Goal: Information Seeking & Learning: Understand process/instructions

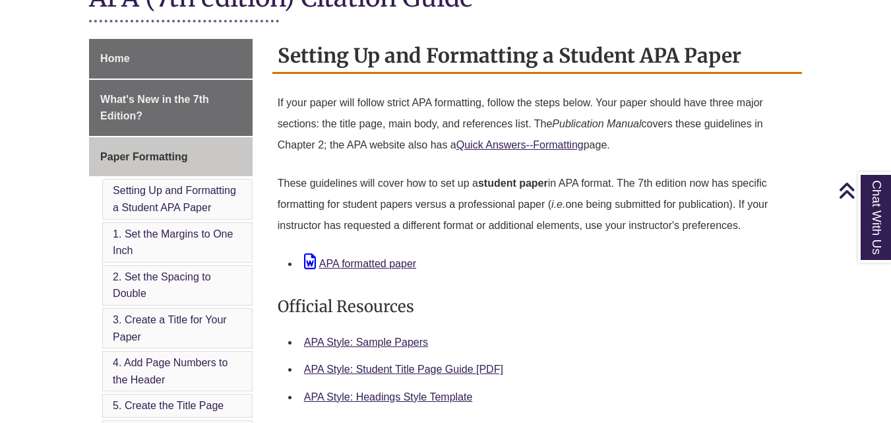
scroll to position [335, 0]
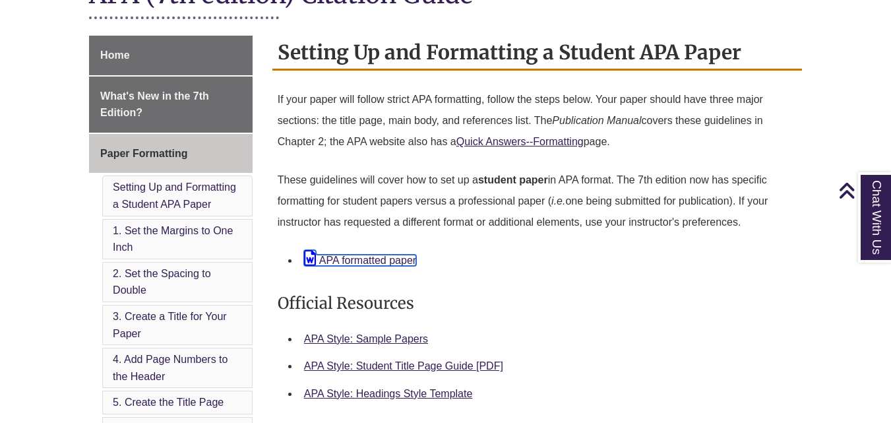
click at [409, 263] on link "APA formatted paper" at bounding box center [360, 260] width 112 height 11
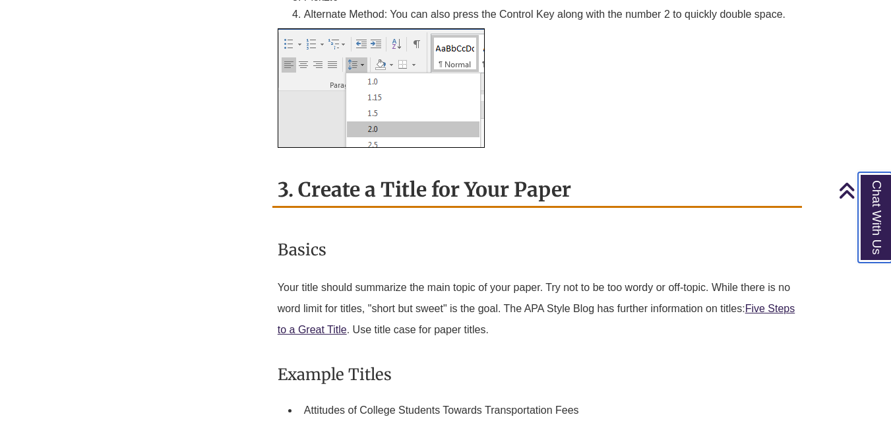
scroll to position [1385, 0]
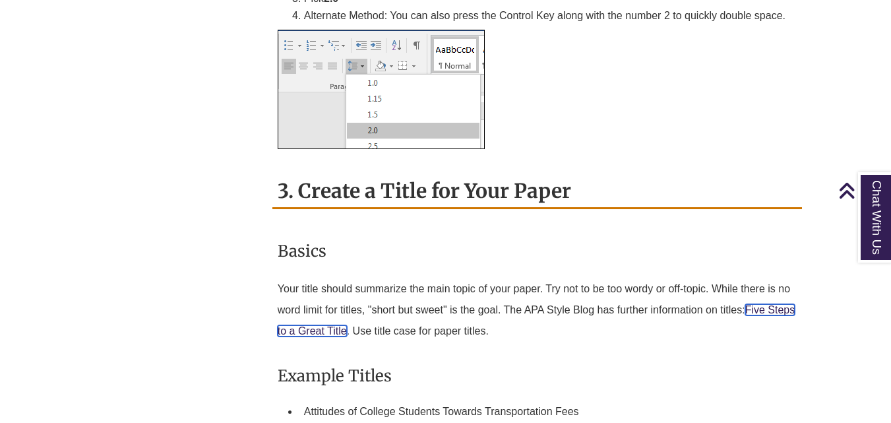
click at [345, 335] on link "Five Steps to a Great Title" at bounding box center [536, 320] width 517 height 32
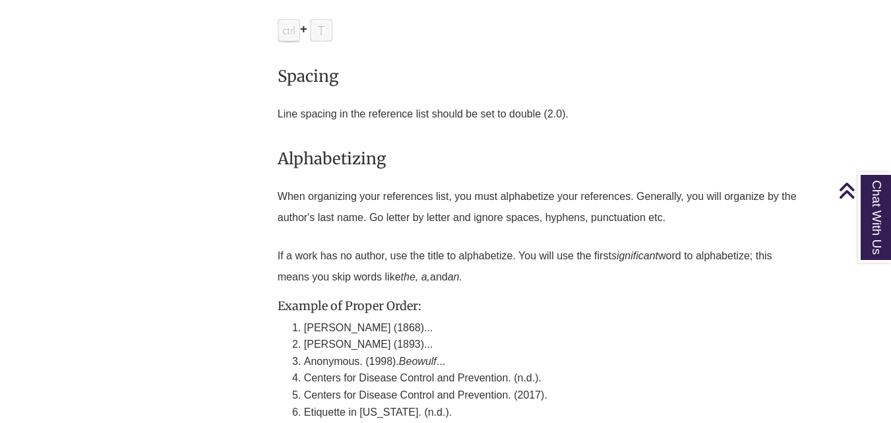
scroll to position [3877, 0]
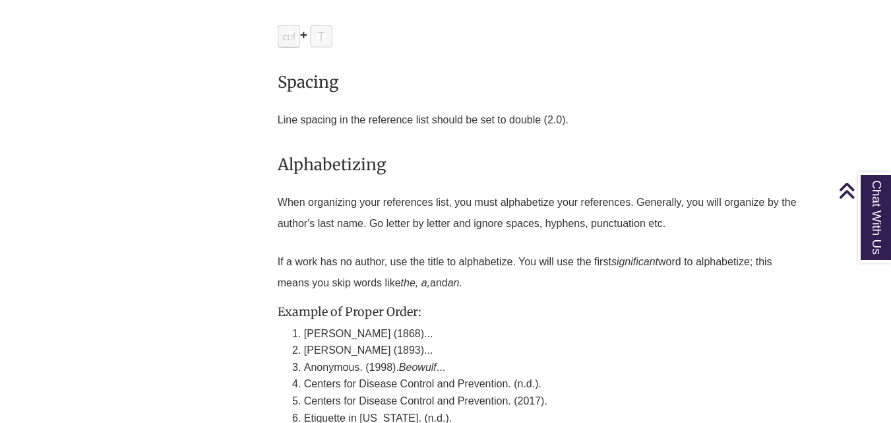
click at [572, 156] on h3 "Alphabetizing" at bounding box center [537, 164] width 519 height 31
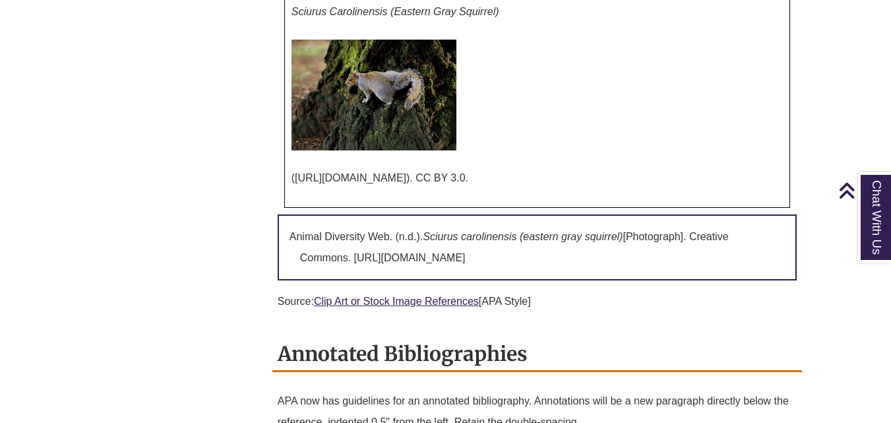
scroll to position [5363, 0]
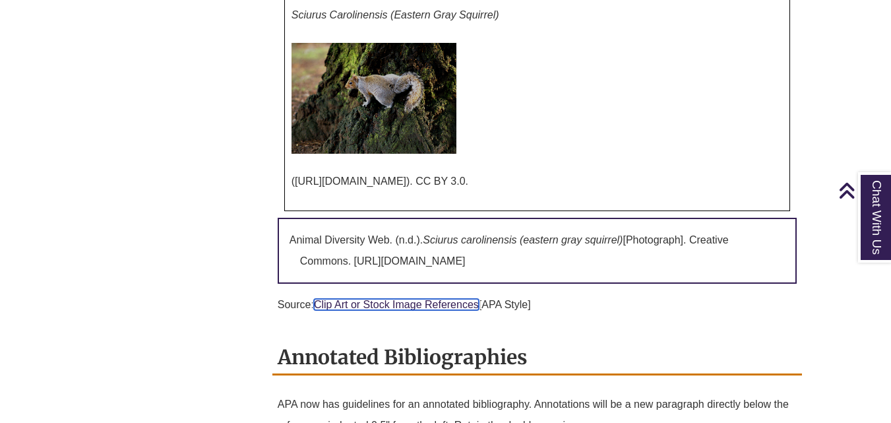
click at [419, 301] on link "Clip Art or Stock Image References" at bounding box center [396, 304] width 165 height 11
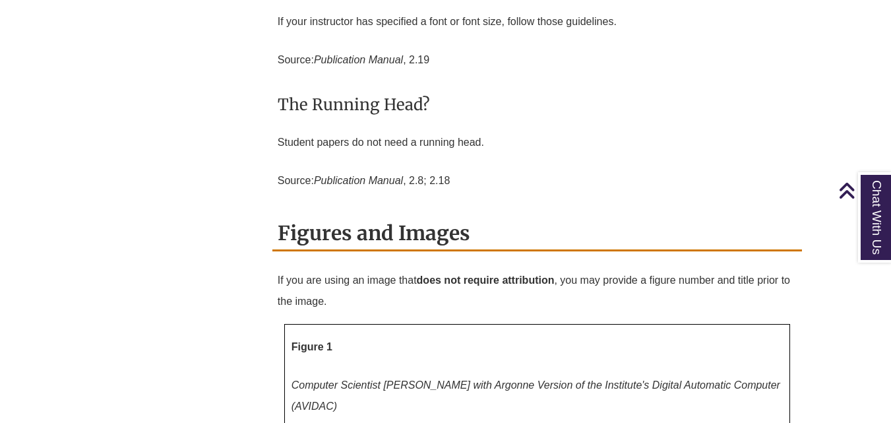
scroll to position [4667, 0]
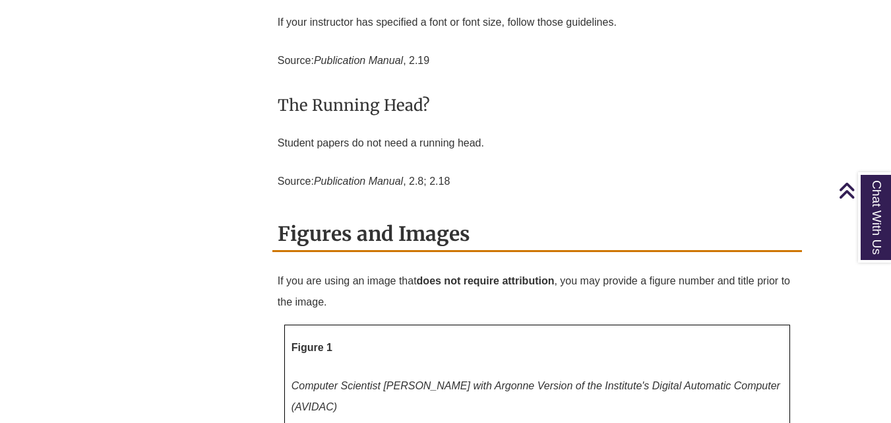
copy div "([URL][DOMAIN_NAME]). CC BY 3.0."
drag, startPoint x: 296, startPoint y: 173, endPoint x: 774, endPoint y: 177, distance: 478.2
copy p "https://ccsearch.creativecommons.org/photos/4556e4bd-fba4-4b54-b967-3bc912695df…"
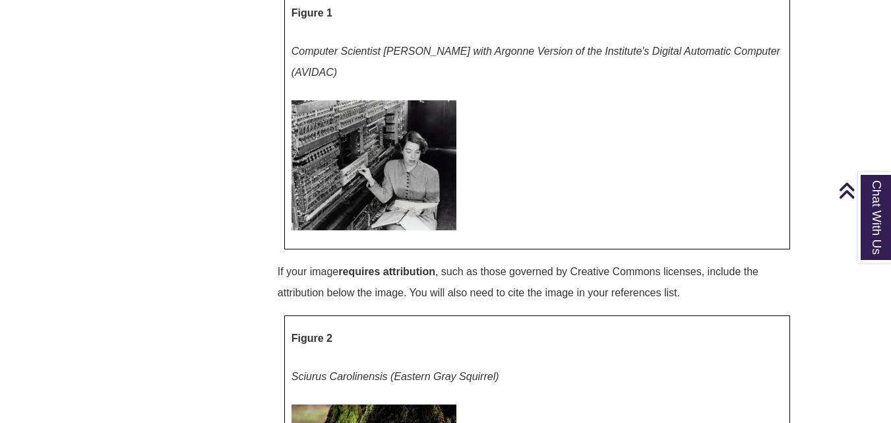
scroll to position [5001, 0]
